Goal: Task Accomplishment & Management: Manage account settings

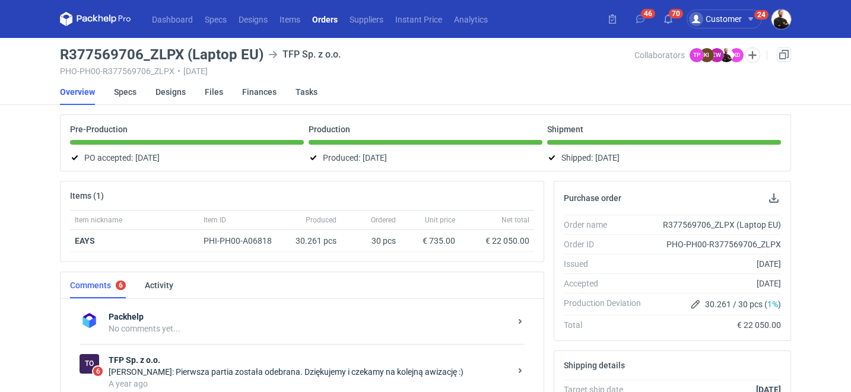
click at [329, 20] on link "Orders" at bounding box center [324, 19] width 37 height 14
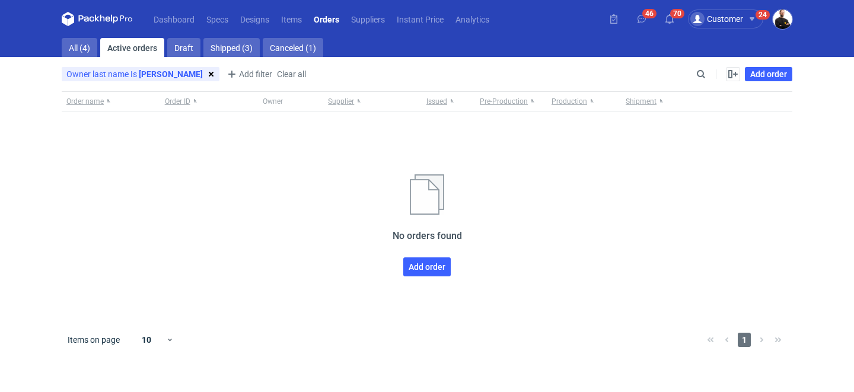
click at [150, 74] on strong "[PERSON_NAME]" at bounding box center [171, 73] width 64 height 9
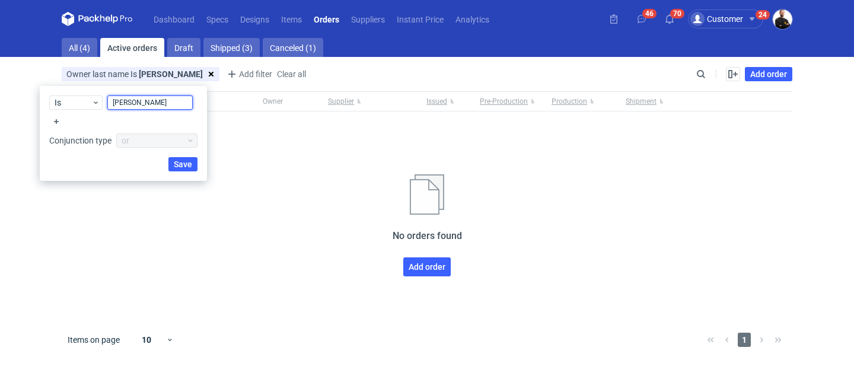
click at [169, 101] on input "[PERSON_NAME]" at bounding box center [149, 103] width 85 height 14
type input "f"
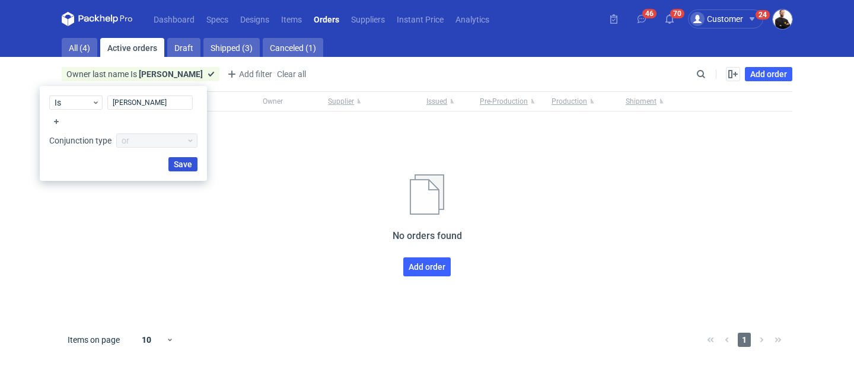
click at [182, 164] on span "Save" at bounding box center [183, 164] width 18 height 8
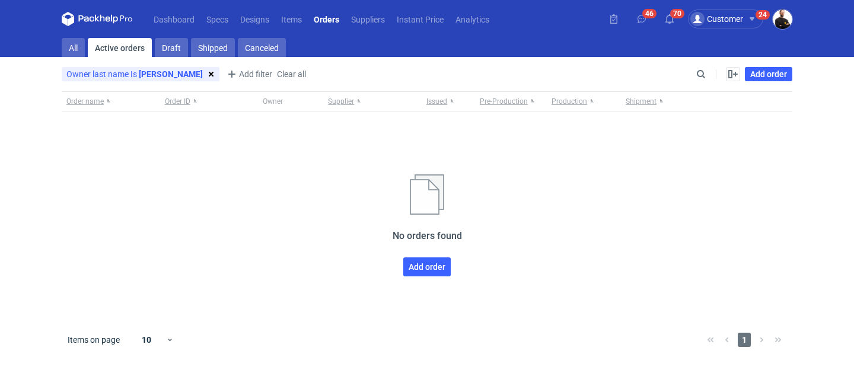
click at [163, 75] on strong "[PERSON_NAME]" at bounding box center [171, 73] width 64 height 9
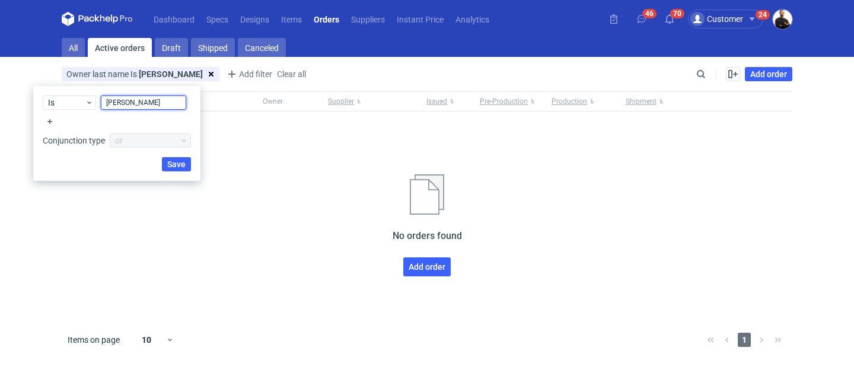
click at [151, 104] on input "[PERSON_NAME]" at bounding box center [143, 103] width 85 height 14
type input "a"
type input "plotek"
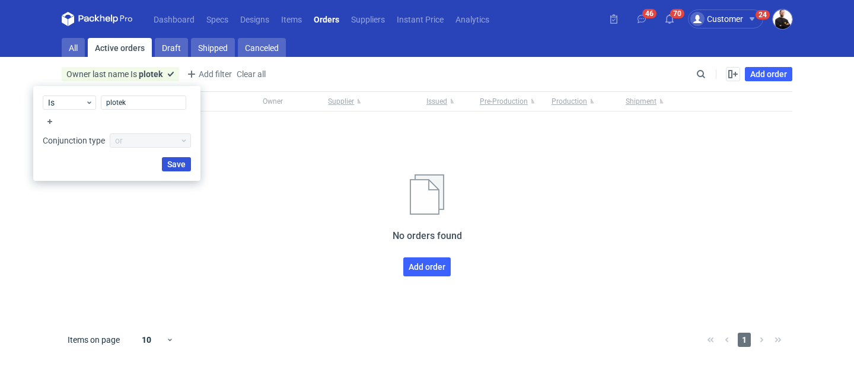
click at [177, 166] on span "Save" at bounding box center [176, 164] width 18 height 8
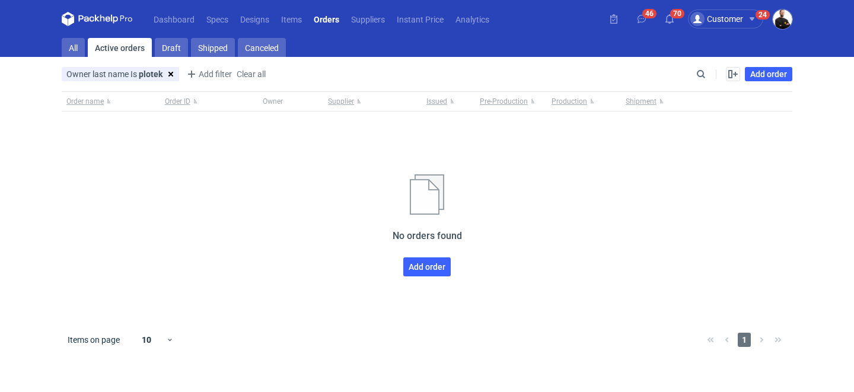
click at [171, 74] on icon at bounding box center [171, 74] width 5 height 5
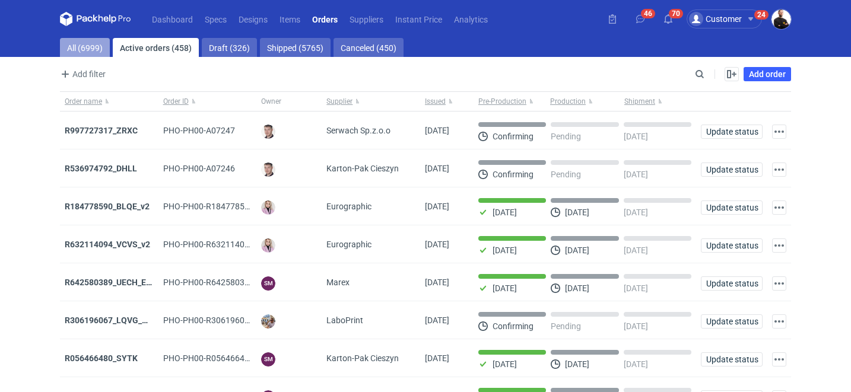
click at [84, 48] on link "All (6999)" at bounding box center [85, 47] width 50 height 19
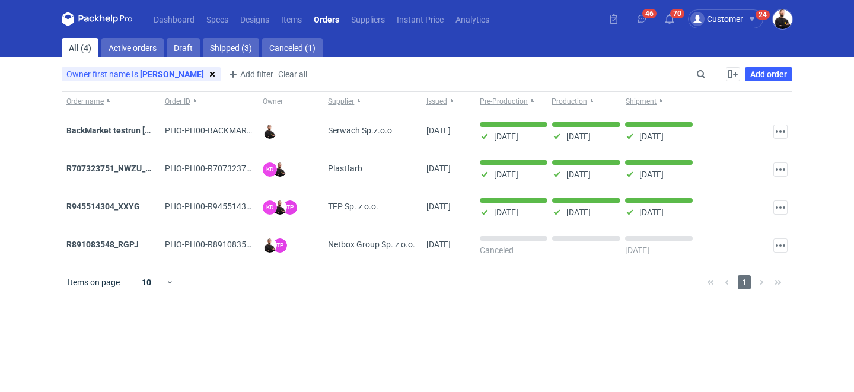
click at [151, 72] on strong "[PERSON_NAME]" at bounding box center [172, 73] width 64 height 9
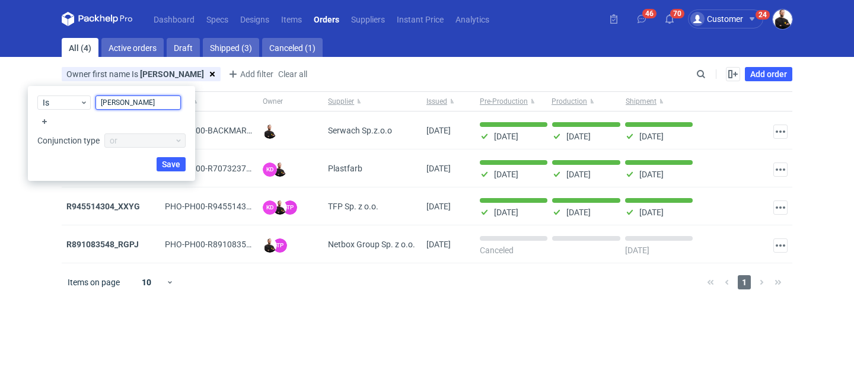
click at [139, 101] on input "[PERSON_NAME]" at bounding box center [138, 103] width 85 height 14
type input "a"
type input "tosia"
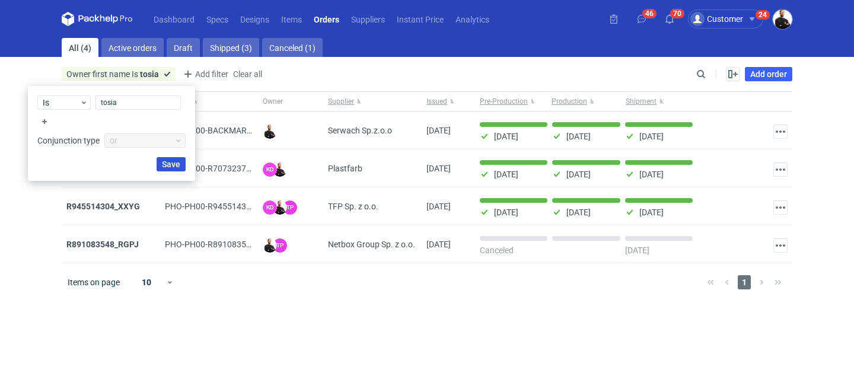
click at [174, 164] on span "Save" at bounding box center [171, 164] width 18 height 8
